Goal: Transaction & Acquisition: Purchase product/service

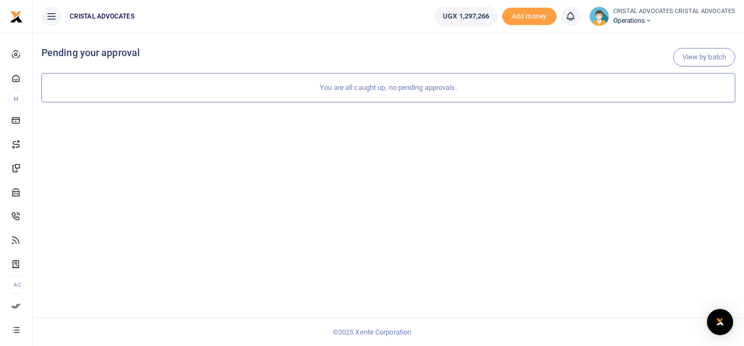
click at [366, 270] on div "View by batch Pending your approval You are all caught up, no pending approvals." at bounding box center [389, 189] width 712 height 313
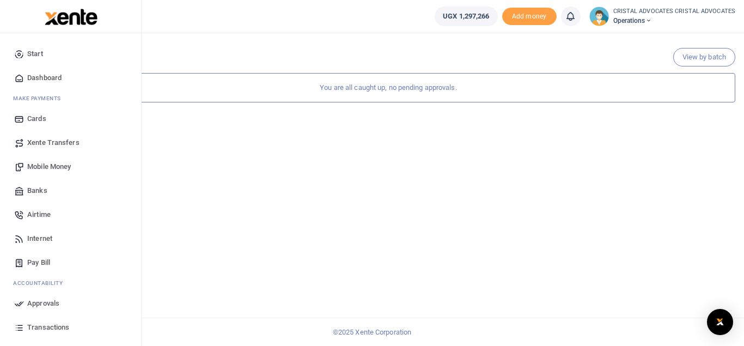
click at [48, 170] on span "Mobile Money" at bounding box center [49, 166] width 44 height 11
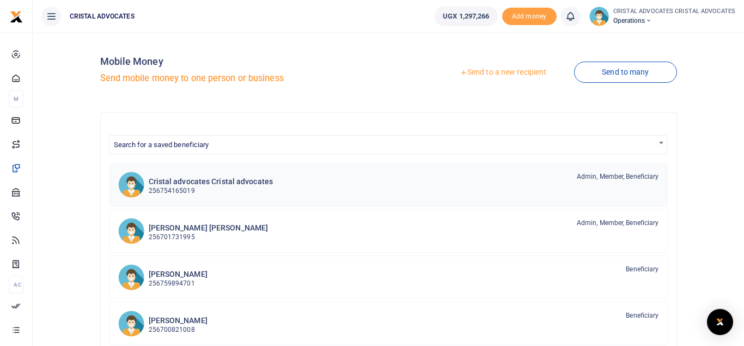
click at [221, 177] on div "Cristal advocates Cristal advocates 256754165019" at bounding box center [211, 184] width 125 height 25
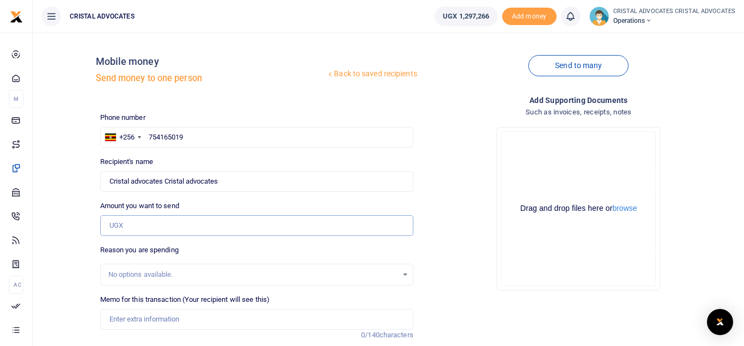
click at [144, 221] on input "Amount you want to send" at bounding box center [256, 225] width 313 height 21
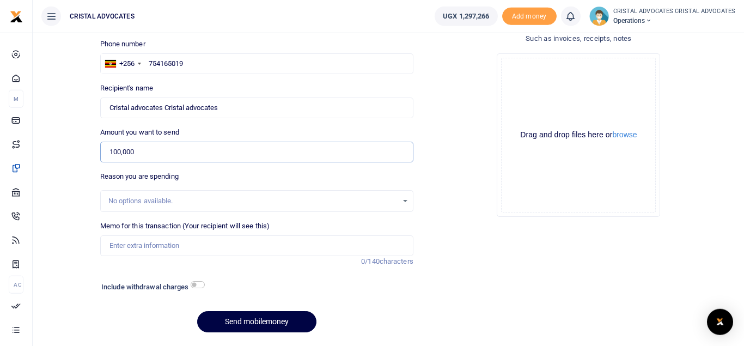
scroll to position [77, 0]
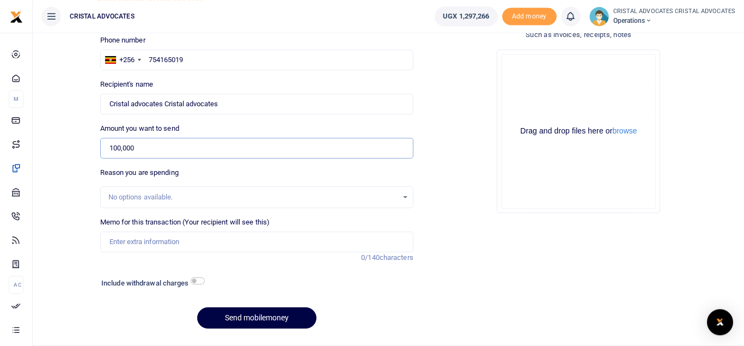
type input "100,000"
click at [197, 282] on input "checkbox" at bounding box center [198, 280] width 14 height 7
checkbox input "true"
